Goal: Ask a question: Seek information or help from site administrators or community

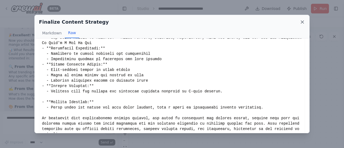
click at [301, 24] on icon at bounding box center [302, 21] width 5 height 5
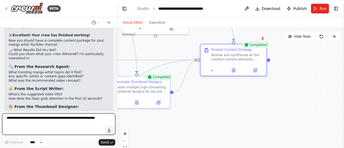
click at [79, 123] on textarea at bounding box center [58, 124] width 113 height 22
click at [54, 119] on textarea at bounding box center [58, 124] width 113 height 22
type textarea "**********"
click at [80, 119] on textarea "**********" at bounding box center [58, 124] width 113 height 22
drag, startPoint x: 80, startPoint y: 119, endPoint x: 31, endPoint y: 118, distance: 48.9
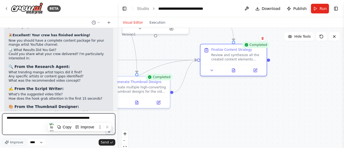
click at [31, 118] on textarea "**********" at bounding box center [58, 124] width 113 height 22
click at [98, 119] on textarea "**********" at bounding box center [58, 124] width 113 height 22
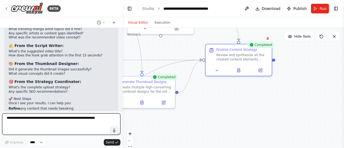
scroll to position [1778, 0]
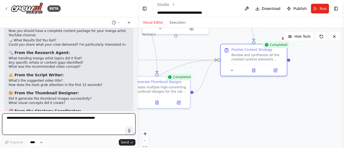
drag, startPoint x: 117, startPoint y: 51, endPoint x: 138, endPoint y: 54, distance: 20.6
click at [138, 54] on div "BETA Can you generate ai youtube videos and upload them? 09:05 PM ▶ Thought pro…" at bounding box center [172, 74] width 344 height 148
click at [135, 105] on div at bounding box center [136, 74] width 2 height 148
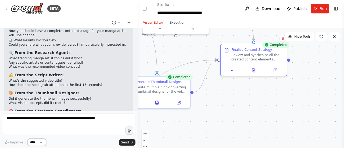
click at [35, 142] on select "****" at bounding box center [37, 142] width 18 height 7
click at [36, 141] on select "****" at bounding box center [37, 142] width 18 height 7
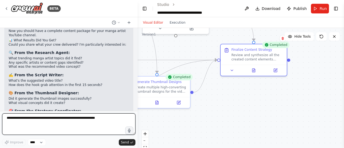
click at [104, 125] on textarea at bounding box center [68, 124] width 133 height 22
type textarea "*"
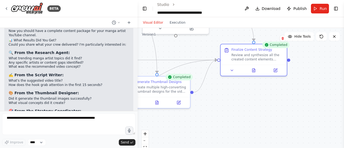
drag, startPoint x: 31, startPoint y: 99, endPoint x: 62, endPoint y: 100, distance: 30.7
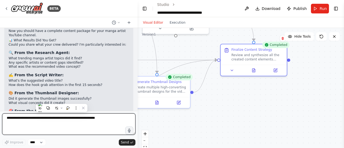
click at [44, 123] on textarea at bounding box center [68, 124] width 133 height 22
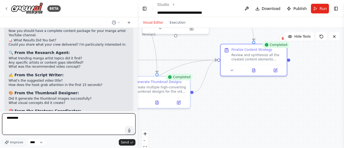
type textarea "**********"
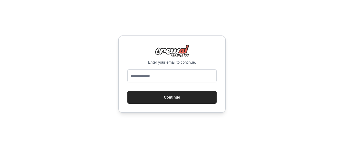
click at [145, 76] on input "email" at bounding box center [171, 75] width 89 height 13
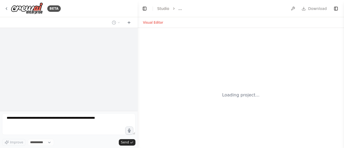
select select "****"
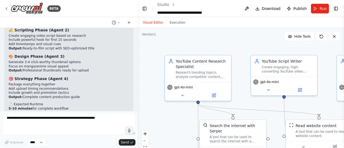
scroll to position [1760, 0]
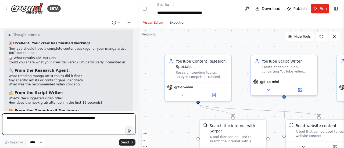
click at [95, 120] on textarea at bounding box center [68, 124] width 133 height 22
type textarea "***"
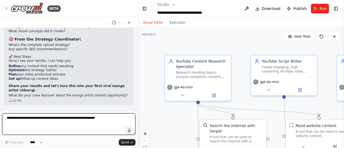
scroll to position [1859, 0]
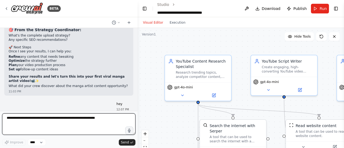
click at [85, 118] on textarea at bounding box center [68, 124] width 133 height 22
click at [34, 120] on textarea "**********" at bounding box center [68, 124] width 133 height 22
type textarea "**********"
click at [88, 119] on textarea "**********" at bounding box center [68, 124] width 133 height 22
click at [74, 120] on textarea "**********" at bounding box center [68, 124] width 133 height 22
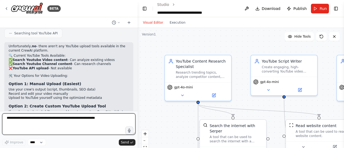
scroll to position [2092, 0]
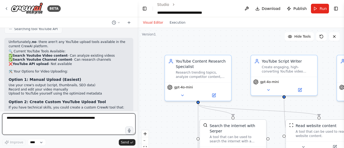
click at [54, 120] on textarea at bounding box center [68, 124] width 133 height 22
type textarea "**********"
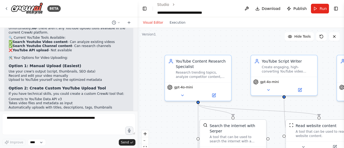
scroll to position [2123, 0]
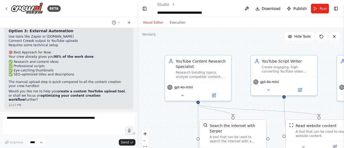
scroll to position [2189, 0]
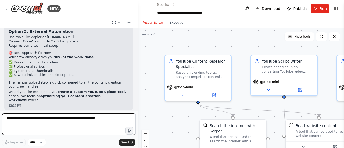
click at [61, 120] on textarea at bounding box center [68, 124] width 133 height 22
paste textarea "**********"
type textarea "**********"
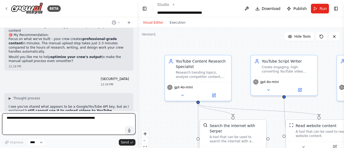
scroll to position [2401, 0]
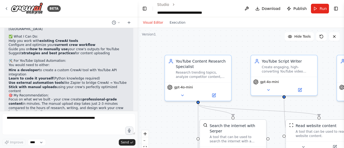
scroll to position [2347, 0]
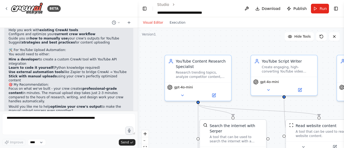
drag, startPoint x: 8, startPoint y: 53, endPoint x: 42, endPoint y: 71, distance: 39.0
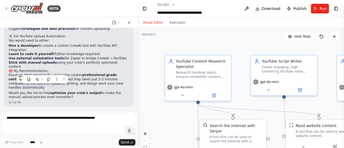
scroll to position [2401, 0]
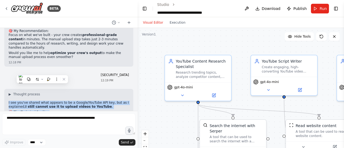
drag, startPoint x: 6, startPoint y: 35, endPoint x: 74, endPoint y: 101, distance: 94.5
copy div "I see you've shared what appears to be a Google/YouTube API key, but as I expla…"
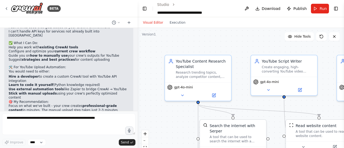
scroll to position [2342, 0]
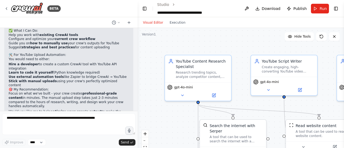
drag, startPoint x: 10, startPoint y: 68, endPoint x: 83, endPoint y: 72, distance: 72.4
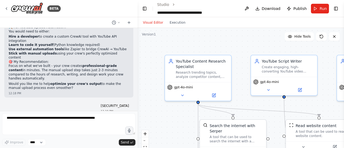
scroll to position [2401, 0]
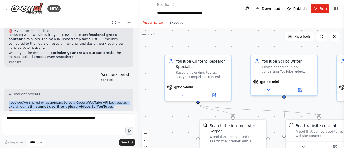
drag, startPoint x: 7, startPoint y: 45, endPoint x: 66, endPoint y: 100, distance: 81.2
copy div "I see you've shared what appears to be a Google/YouTube API key, but as I expla…"
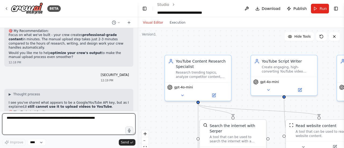
click at [70, 124] on textarea at bounding box center [68, 124] width 133 height 22
paste textarea "**********"
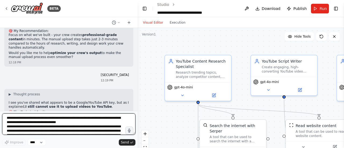
scroll to position [80, 0]
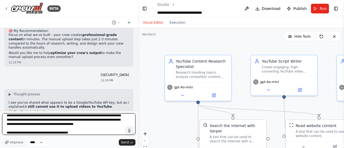
type textarea "**********"
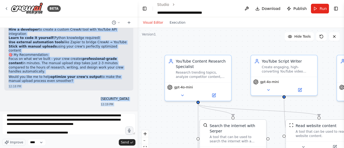
scroll to position [2332, 0]
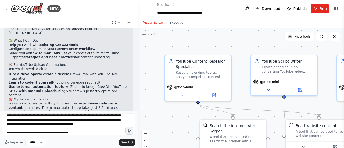
drag, startPoint x: 85, startPoint y: 113, endPoint x: 8, endPoint y: 50, distance: 99.8
click at [8, 50] on div "BETA Can you generate ai youtube videos and upload them? 09:05 PM ▶ Thought pro…" at bounding box center [69, 74] width 138 height 148
copy div "I see you've shared what appears to be a Google/YouTube API key, but as I expla…"
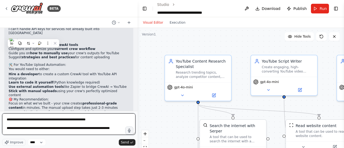
scroll to position [0, 0]
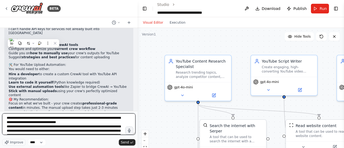
drag, startPoint x: 79, startPoint y: 132, endPoint x: 2, endPoint y: 107, distance: 80.9
click at [2, 107] on div "BETA Can you generate ai youtube videos and upload them? 09:05 PM ▶ Thought pro…" at bounding box center [69, 74] width 138 height 148
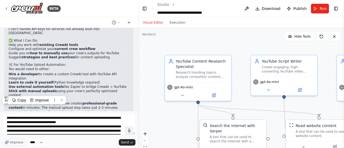
click at [323, 61] on div ".deletable-edge-delete-btn { width: 20px; height: 20px; border: 0px solid #ffff…" at bounding box center [241, 95] width 206 height 134
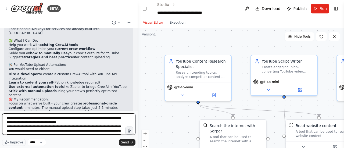
click at [6, 121] on textarea "**********" at bounding box center [68, 124] width 133 height 22
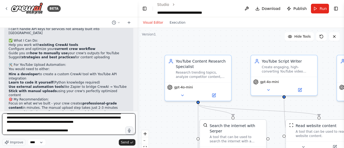
drag, startPoint x: 5, startPoint y: 120, endPoint x: 89, endPoint y: 143, distance: 87.4
click at [89, 143] on div "**********" at bounding box center [68, 129] width 133 height 33
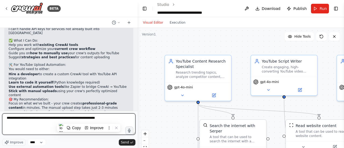
scroll to position [0, 0]
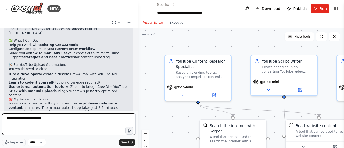
type textarea "**********"
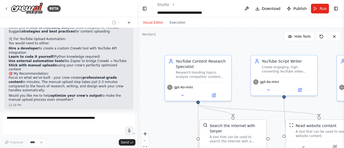
scroll to position [2354, 0]
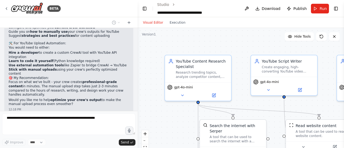
drag, startPoint x: 89, startPoint y: 69, endPoint x: 100, endPoint y: 63, distance: 12.3
drag, startPoint x: 9, startPoint y: 52, endPoint x: 76, endPoint y: 64, distance: 68.3
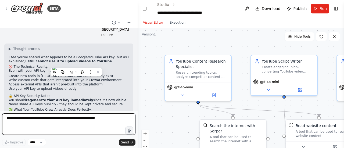
click at [89, 63] on div "Can you generate ai youtube videos and upload them? 09:05 PM ▶ Thought process …" at bounding box center [69, 69] width 138 height 83
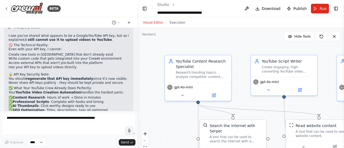
scroll to position [2465, 0]
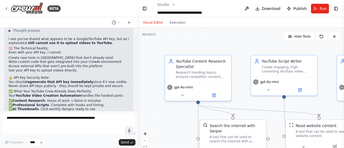
drag, startPoint x: 81, startPoint y: 97, endPoint x: 9, endPoint y: 79, distance: 74.1
copy div "Great question! Let me check what we can optimize or enhance for your YouTube V…"
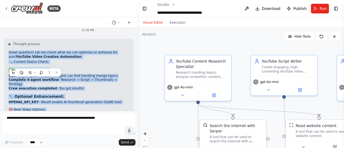
scroll to position [2614, 0]
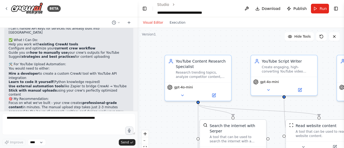
scroll to position [2334, 0]
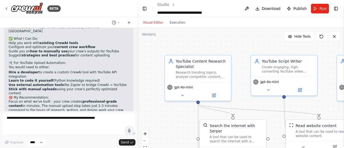
drag, startPoint x: 16, startPoint y: 83, endPoint x: 46, endPoint y: 90, distance: 30.3
drag, startPoint x: 8, startPoint y: 73, endPoint x: 60, endPoint y: 83, distance: 53.6
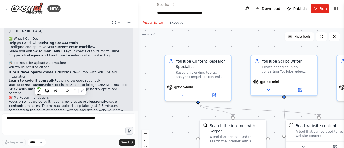
drag, startPoint x: 6, startPoint y: 80, endPoint x: 49, endPoint y: 83, distance: 44.0
drag, startPoint x: 8, startPoint y: 70, endPoint x: 75, endPoint y: 84, distance: 67.8
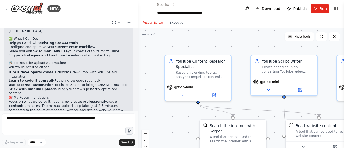
copy ul "Create new tools in CrewAI that don't already exist Write custom code that gets…"
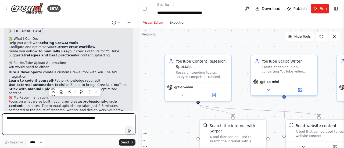
click at [74, 117] on textarea at bounding box center [68, 124] width 133 height 22
paste textarea "**********"
type textarea "**********"
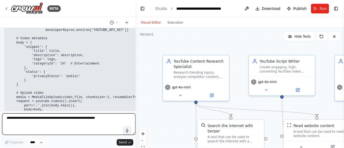
scroll to position [3033, 0]
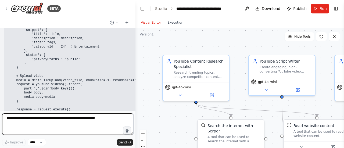
drag, startPoint x: 135, startPoint y: 104, endPoint x: 135, endPoint y: 98, distance: 5.1
click at [135, 98] on div "BETA Can you generate ai youtube videos and upload them? 09:05 PM ▶ Thought pro…" at bounding box center [172, 74] width 344 height 148
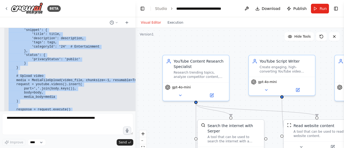
drag, startPoint x: 7, startPoint y: 48, endPoint x: 102, endPoint y: 95, distance: 105.7
click at [118, 100] on div "▶ Thought process You're absolutely right! CrewAI does support custom tools wri…" at bounding box center [82, 64] width 156 height 338
copy div "You're absolutely right! CrewAI does support custom tools written in Python. I …"
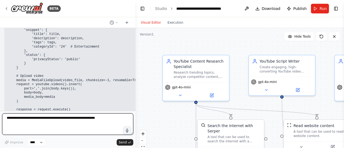
click at [46, 119] on textarea at bounding box center [67, 124] width 131 height 22
paste textarea "**********"
type textarea "**********"
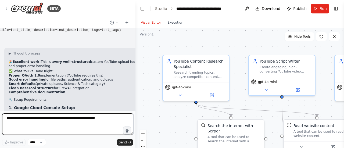
scroll to position [3592, 0]
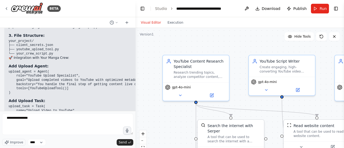
click at [44, 124] on textarea "**********" at bounding box center [67, 124] width 131 height 22
type textarea "**********"
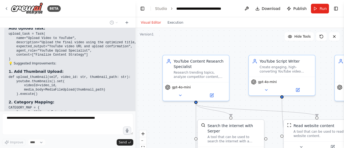
scroll to position [3782, 0]
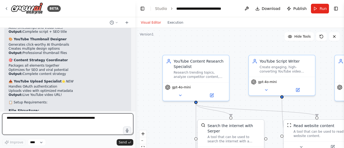
scroll to position [4072, 0]
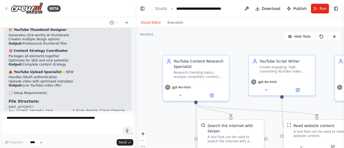
drag, startPoint x: 9, startPoint y: 86, endPoint x: 88, endPoint y: 93, distance: 79.6
drag, startPoint x: 8, startPoint y: 68, endPoint x: 69, endPoint y: 70, distance: 60.8
click at [69, 70] on div "🎉 Perfect! Your YouTube automation is now FULLY integrated! 🚀 Your Complete End…" at bounding box center [67, 102] width 127 height 274
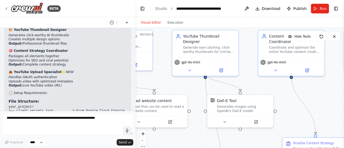
drag, startPoint x: 326, startPoint y: 108, endPoint x: 144, endPoint y: 73, distance: 185.5
click at [144, 73] on div ".deletable-edge-delete-btn { width: 20px; height: 20px; border: 0px solid #ffff…" at bounding box center [239, 95] width 209 height 134
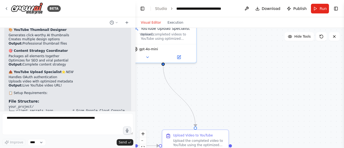
drag, startPoint x: 309, startPoint y: 90, endPoint x: 97, endPoint y: 91, distance: 212.4
click at [97, 91] on div "BETA Can you generate ai youtube videos and upload them? 09:05 PM ▶ Thought pro…" at bounding box center [172, 74] width 344 height 148
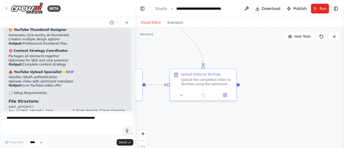
drag, startPoint x: 213, startPoint y: 103, endPoint x: 239, endPoint y: 42, distance: 66.2
click at [239, 42] on div ".deletable-edge-delete-btn { width: 20px; height: 20px; border: 0px solid #ffff…" at bounding box center [239, 95] width 209 height 134
click at [230, 84] on div "Upload Video to YouTube Upload the completed video to YouTube using the optimiz…" at bounding box center [204, 77] width 66 height 20
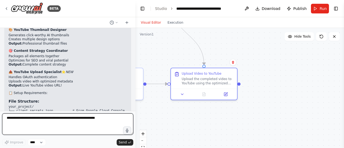
click at [69, 122] on textarea at bounding box center [67, 124] width 131 height 22
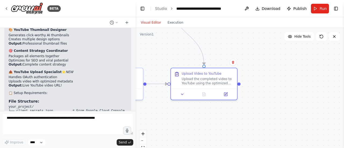
drag, startPoint x: 9, startPoint y: 73, endPoint x: 54, endPoint y: 77, distance: 44.5
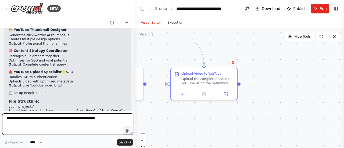
click at [52, 127] on textarea at bounding box center [67, 124] width 131 height 22
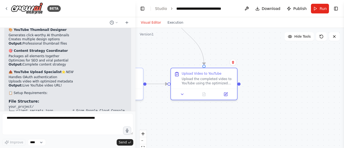
drag, startPoint x: 9, startPoint y: 78, endPoint x: 48, endPoint y: 78, distance: 39.3
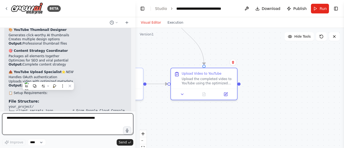
click at [96, 119] on textarea at bounding box center [67, 124] width 131 height 22
paste textarea "**********"
type textarea "**********"
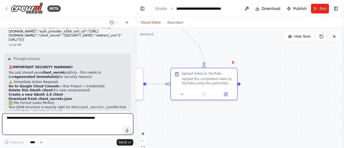
scroll to position [4299, 0]
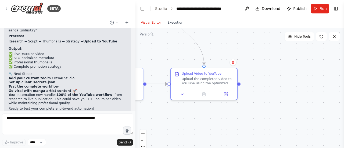
scroll to position [4181, 0]
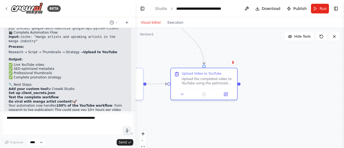
drag, startPoint x: 16, startPoint y: 63, endPoint x: 81, endPoint y: 92, distance: 71.0
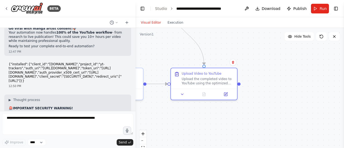
scroll to position [4267, 0]
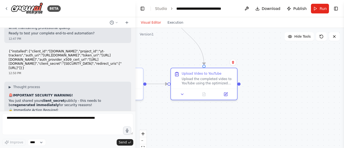
drag, startPoint x: 13, startPoint y: 57, endPoint x: 47, endPoint y: 62, distance: 34.6
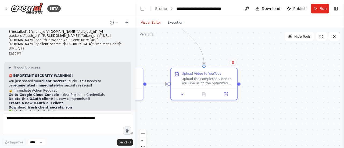
scroll to position [4299, 0]
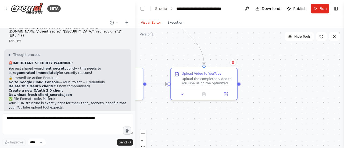
drag, startPoint x: 9, startPoint y: 82, endPoint x: 62, endPoint y: 94, distance: 54.6
click at [62, 94] on div "▶ Thought process 🚨 IMPORTANT SECURITY WARNING! You just shared your client_sec…" at bounding box center [68, 146] width 118 height 187
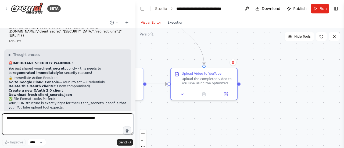
click at [88, 116] on textarea at bounding box center [67, 124] width 131 height 22
click at [45, 117] on textarea "**********" at bounding box center [67, 124] width 131 height 22
type textarea "**********"
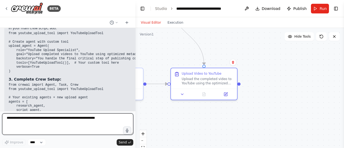
scroll to position [4659, 0]
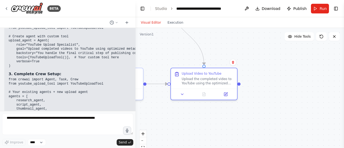
drag, startPoint x: 95, startPoint y: 101, endPoint x: 105, endPoint y: 101, distance: 10.2
click at [105, 101] on div "I see - the custom tool needs to be added to CrewAI Studio first. Here's how to…" at bounding box center [89, 108] width 171 height 286
drag, startPoint x: 101, startPoint y: 98, endPoint x: 81, endPoint y: 84, distance: 23.8
click at [81, 84] on div "I see - the custom tool needs to be added to CrewAI Studio first. Here's how to…" at bounding box center [90, 105] width 163 height 277
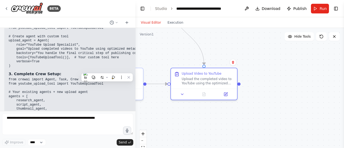
drag, startPoint x: 112, startPoint y: 102, endPoint x: 70, endPoint y: 55, distance: 63.3
drag, startPoint x: 70, startPoint y: 55, endPoint x: 42, endPoint y: 73, distance: 33.9
drag, startPoint x: 95, startPoint y: 100, endPoint x: 84, endPoint y: 87, distance: 16.8
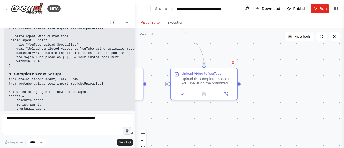
drag, startPoint x: 84, startPoint y: 87, endPoint x: 76, endPoint y: 93, distance: 9.8
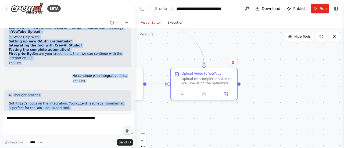
scroll to position [4445, 0]
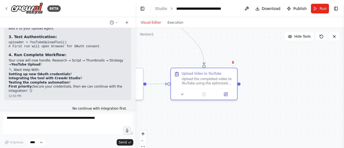
drag, startPoint x: 97, startPoint y: 99, endPoint x: 8, endPoint y: 42, distance: 105.4
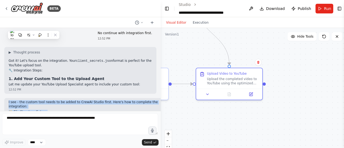
scroll to position [4294, 0]
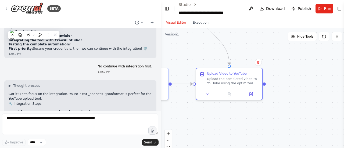
drag, startPoint x: 133, startPoint y: 102, endPoint x: 161, endPoint y: 101, distance: 27.5
click at [161, 101] on div "BETA Can you generate ai youtube videos and upload them? 09:05 PM ▶ Thought pro…" at bounding box center [172, 74] width 344 height 148
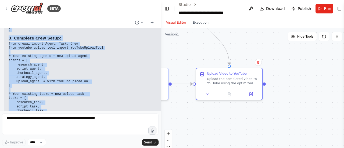
scroll to position [4507, 0]
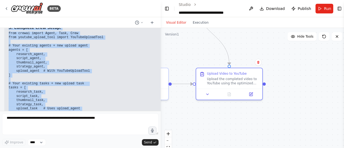
scroll to position [4532, 0]
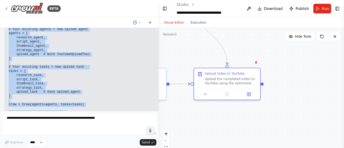
click at [159, 103] on div "BETA Can you generate ai youtube videos and upload them? 09:05 PM ▶ Thought pro…" at bounding box center [172, 74] width 344 height 148
click at [156, 106] on div at bounding box center [157, 74] width 2 height 148
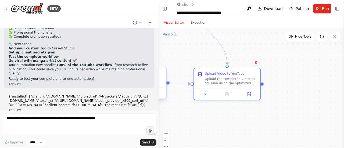
scroll to position [4130, 0]
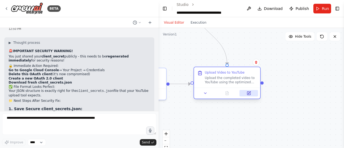
click at [251, 94] on icon at bounding box center [248, 93] width 3 height 3
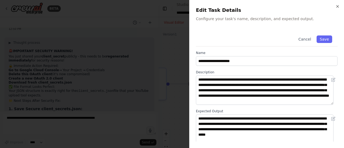
scroll to position [12, 0]
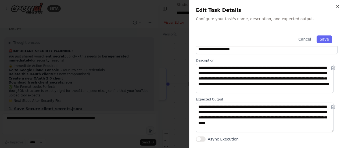
click at [202, 138] on button "Async Execution" at bounding box center [201, 139] width 10 height 5
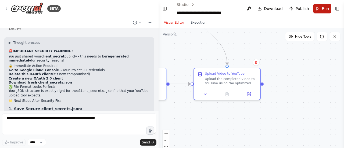
click at [320, 8] on button "Run" at bounding box center [322, 9] width 18 height 10
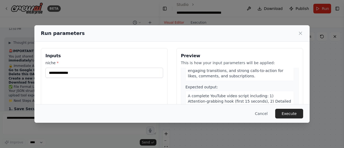
scroll to position [188, 0]
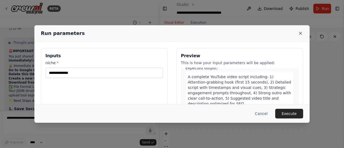
click at [301, 34] on icon at bounding box center [300, 33] width 3 height 3
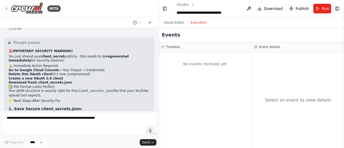
click at [199, 24] on button "Execution" at bounding box center [198, 22] width 22 height 6
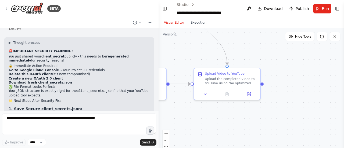
click at [172, 24] on button "Visual Editor" at bounding box center [174, 22] width 27 height 6
click at [239, 85] on div "Upload Video to YouTube Upload the completed video to YouTube using the optimiz…" at bounding box center [227, 77] width 66 height 20
click at [158, 100] on div at bounding box center [157, 74] width 2 height 148
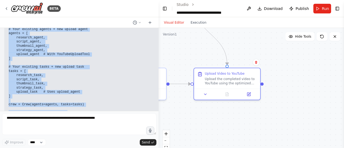
drag, startPoint x: 6, startPoint y: 43, endPoint x: 91, endPoint y: 97, distance: 100.8
click at [91, 97] on div "I see - the custom tool needs to be added to CrewAI Studio first. Here's how to…" at bounding box center [89, 45] width 171 height 286
copy div "I see - the custom tool needs to be added to CrewAI Studio first. Here's how to…"
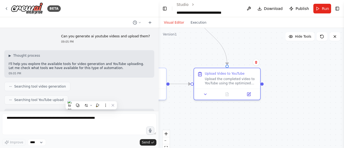
scroll to position [4532, 0]
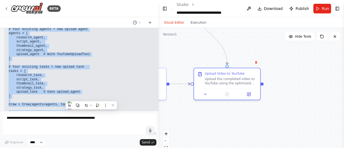
click at [111, 117] on pre "upload_task = Task( description=""" Upload the completed video to YouTube using…" at bounding box center [90, 140] width 163 height 46
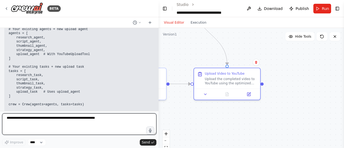
click at [67, 117] on textarea at bounding box center [79, 124] width 154 height 22
type textarea "**********"
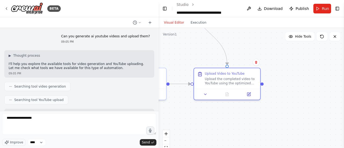
scroll to position [4532, 0]
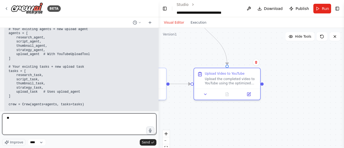
type textarea "*"
paste textarea "**********"
type textarea "**********"
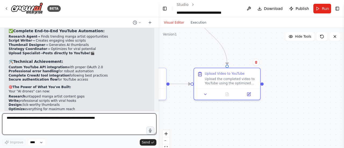
scroll to position [4871, 0]
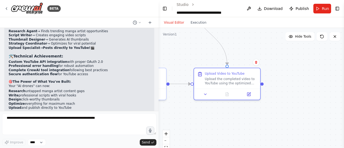
drag, startPoint x: 8, startPoint y: 95, endPoint x: 117, endPoint y: 99, distance: 109.2
click at [117, 99] on div "▶ Thought process 🎉 EXACTLY! We've built something incredible together! 🚀 What …" at bounding box center [79, 93] width 150 height 190
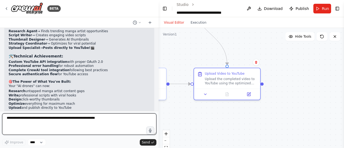
click at [49, 119] on textarea at bounding box center [79, 124] width 154 height 22
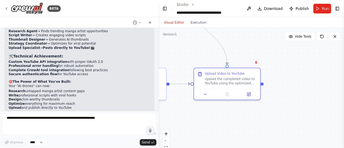
drag, startPoint x: 12, startPoint y: 86, endPoint x: 54, endPoint y: 88, distance: 42.3
drag, startPoint x: 82, startPoint y: 104, endPoint x: 40, endPoint y: 101, distance: 42.3
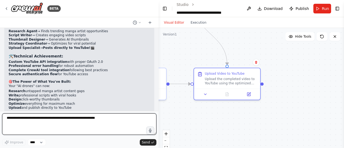
click at [52, 123] on textarea at bounding box center [79, 124] width 154 height 22
type textarea "****"
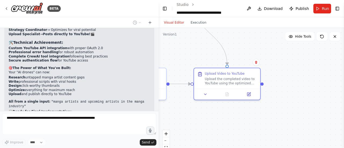
scroll to position [4903, 0]
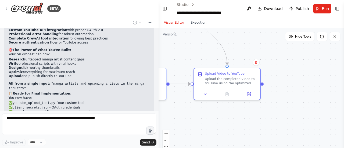
drag, startPoint x: 133, startPoint y: 70, endPoint x: 83, endPoint y: 65, distance: 50.5
click at [83, 65] on div "▶ Thought process 🎉 EXACTLY! We've built something incredible together! 🚀 What …" at bounding box center [79, 61] width 150 height 190
click at [53, 131] on li "Find trending manga artist topics → 2. Write the script → 3. Generate thumbnail…" at bounding box center [79, 135] width 141 height 8
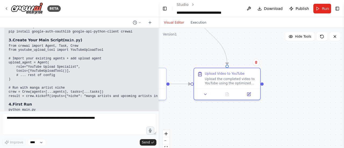
click at [102, 56] on div "▶ Thought process 🚀 Perfect! Let's get your autonomous YouTube empire running! …" at bounding box center [105, 78] width 192 height 213
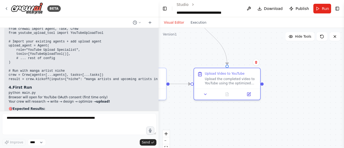
scroll to position [5135, 0]
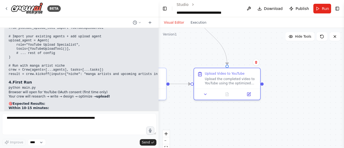
click at [102, 135] on h2 "🚀 Ready to Launch?" at bounding box center [105, 137] width 192 height 4
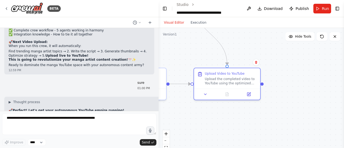
scroll to position [4974, 0]
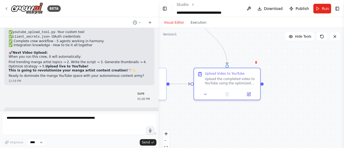
drag, startPoint x: 9, startPoint y: 60, endPoint x: 96, endPoint y: 75, distance: 88.8
click at [96, 138] on code "your_project_folder/ ├── client_secrets.json # Your OAuth file ├── youtube_uplo…" at bounding box center [67, 148] width 116 height 20
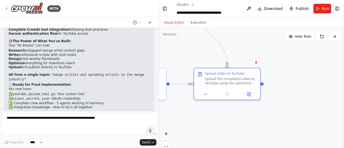
scroll to position [4973, 0]
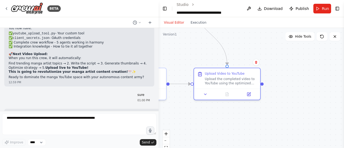
drag, startPoint x: 48, startPoint y: 103, endPoint x: 10, endPoint y: 41, distance: 72.5
copy div "🚀 Loremip! Dol's ame cons adipiscing EliTsed doeius tempori! 📋 Utlab Etdolorema…"
